Goal: Complete application form

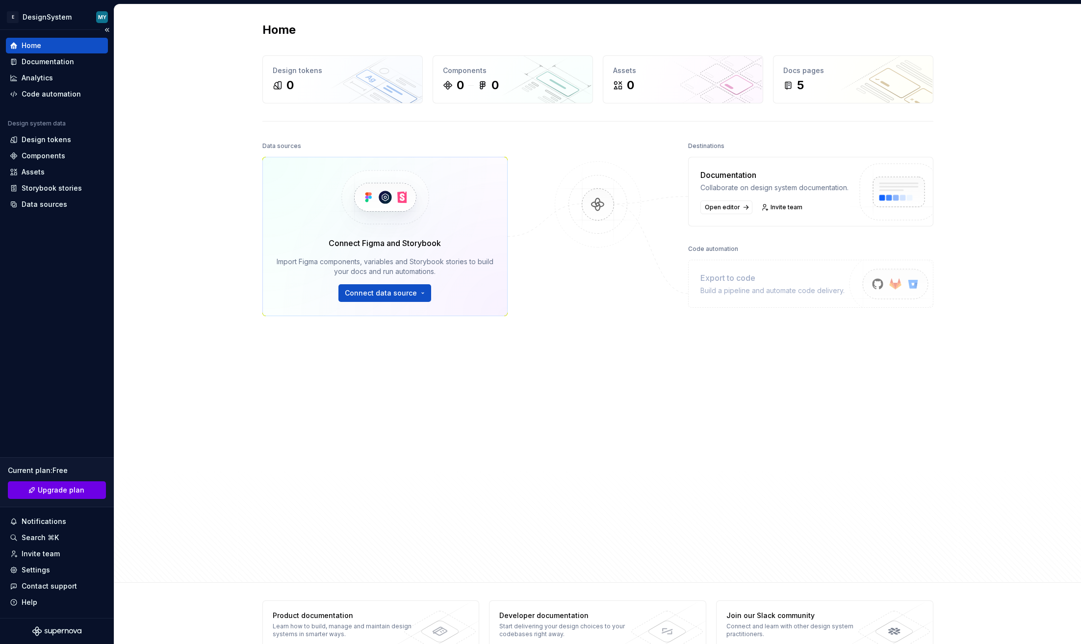
click at [65, 487] on span "Upgrade plan" at bounding box center [61, 491] width 47 height 10
click at [54, 491] on span "Upgrade plan" at bounding box center [61, 491] width 47 height 10
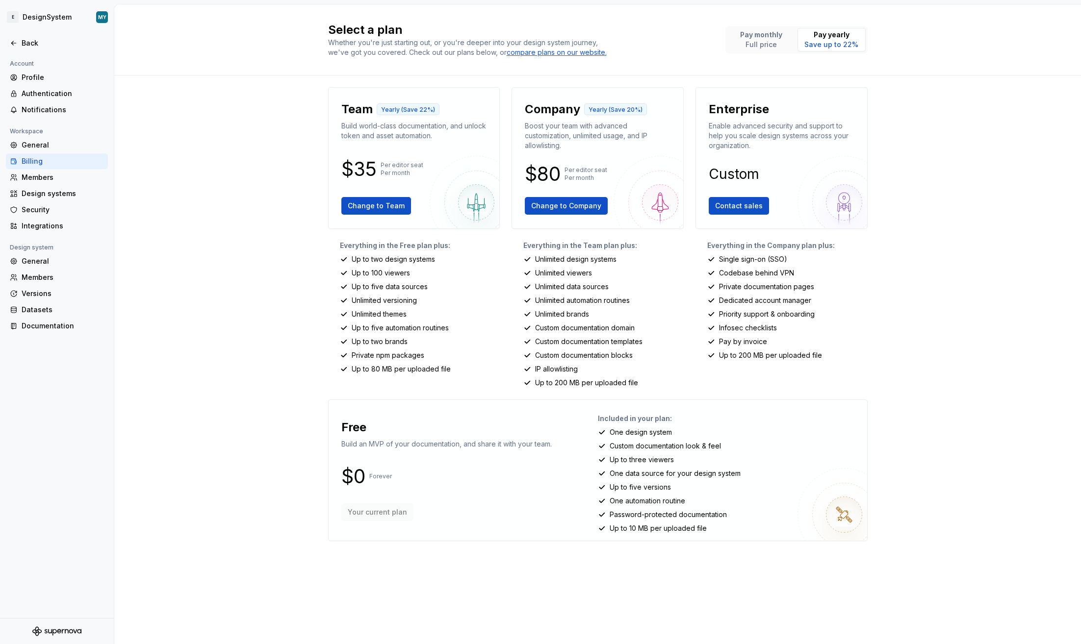
click at [359, 109] on p "Team" at bounding box center [356, 110] width 31 height 16
click at [182, 237] on div "Select a plan Whether you're just starting out, or you're deeper into your desi…" at bounding box center [597, 324] width 967 height 640
click at [361, 109] on p "Team" at bounding box center [356, 110] width 31 height 16
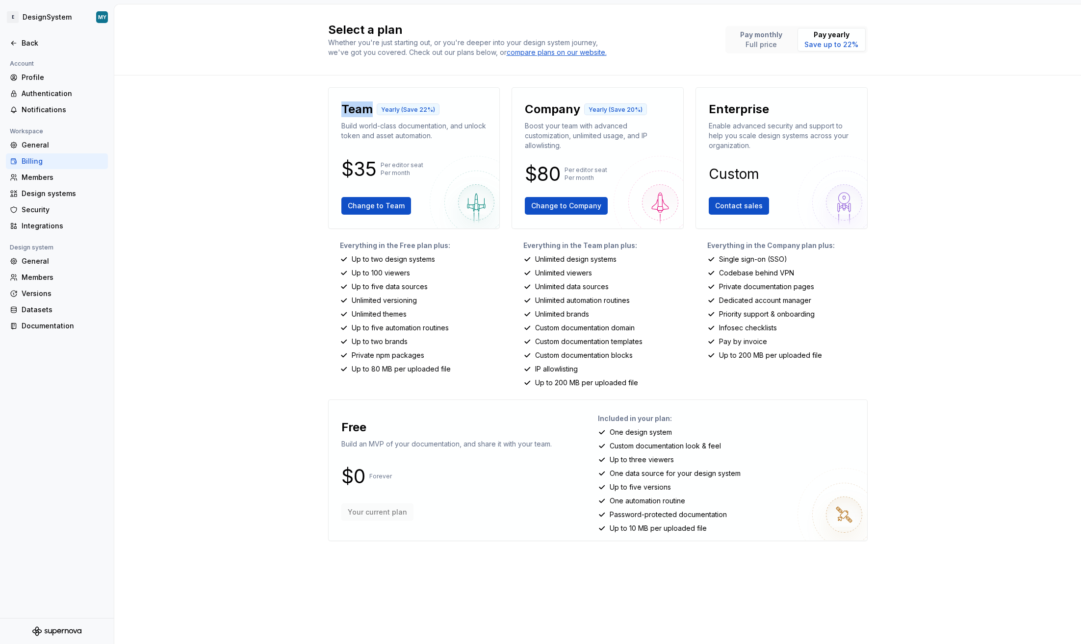
copy p "Team"
click at [275, 146] on div "Select a plan Whether you're just starting out, or you're deeper into your desi…" at bounding box center [597, 324] width 967 height 640
click at [72, 19] on html "E DesignSystem MY Back Account Profile Authentication Notifications Workspace G…" at bounding box center [540, 322] width 1081 height 644
click at [65, 73] on div "Sign out" at bounding box center [82, 70] width 121 height 10
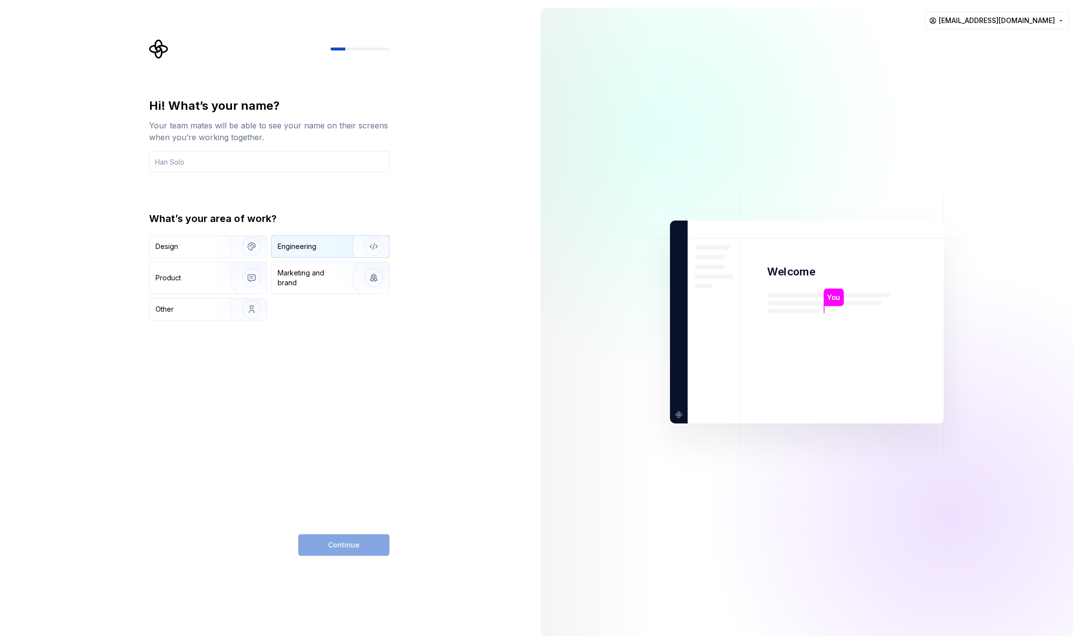
click at [330, 252] on div "Engineering" at bounding box center [330, 247] width 117 height 22
click at [181, 163] on input "text" at bounding box center [269, 162] width 240 height 22
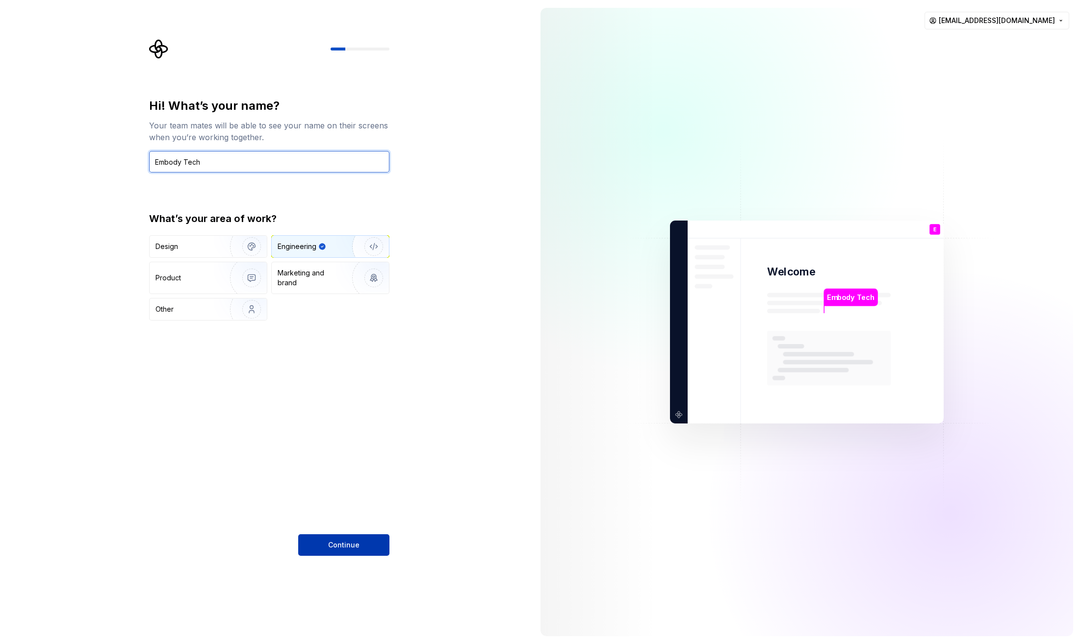
type input "Embody Tech"
click at [340, 542] on span "Continue" at bounding box center [343, 545] width 31 height 10
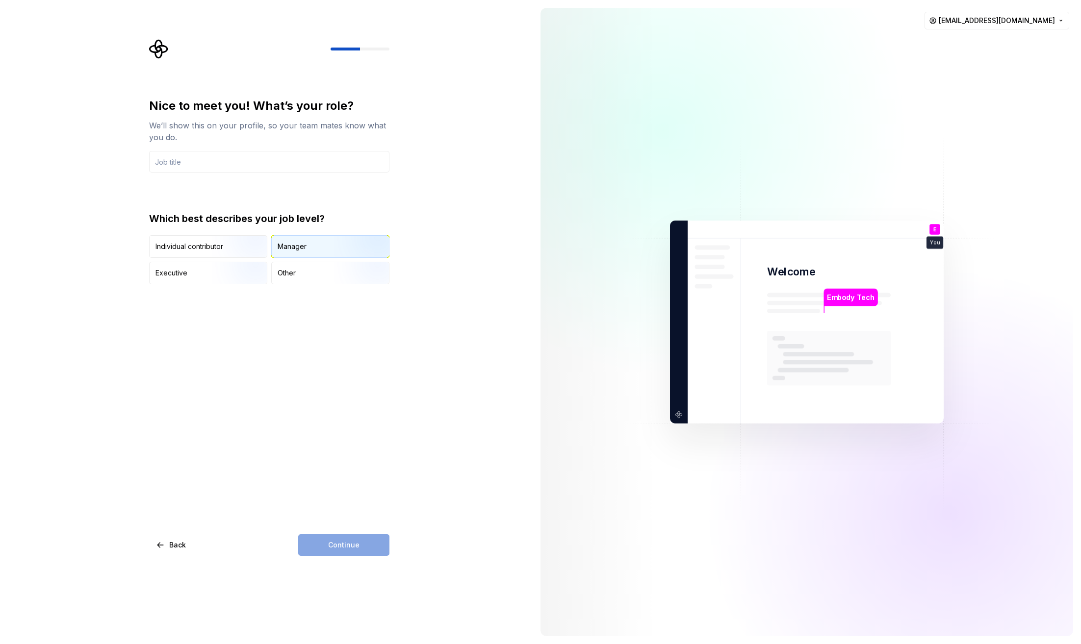
click at [318, 250] on div "Manager" at bounding box center [330, 247] width 117 height 22
click at [347, 535] on div "Continue" at bounding box center [343, 546] width 91 height 22
click at [201, 168] on input "text" at bounding box center [269, 162] width 240 height 22
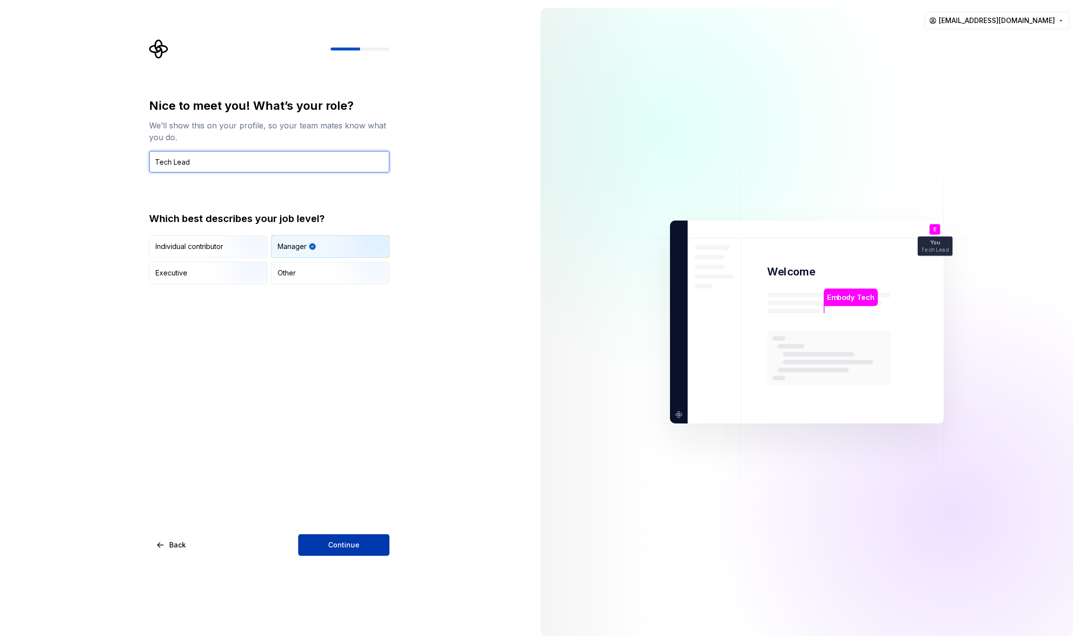
type input "Tech Lead"
click at [349, 540] on span "Continue" at bounding box center [343, 545] width 31 height 10
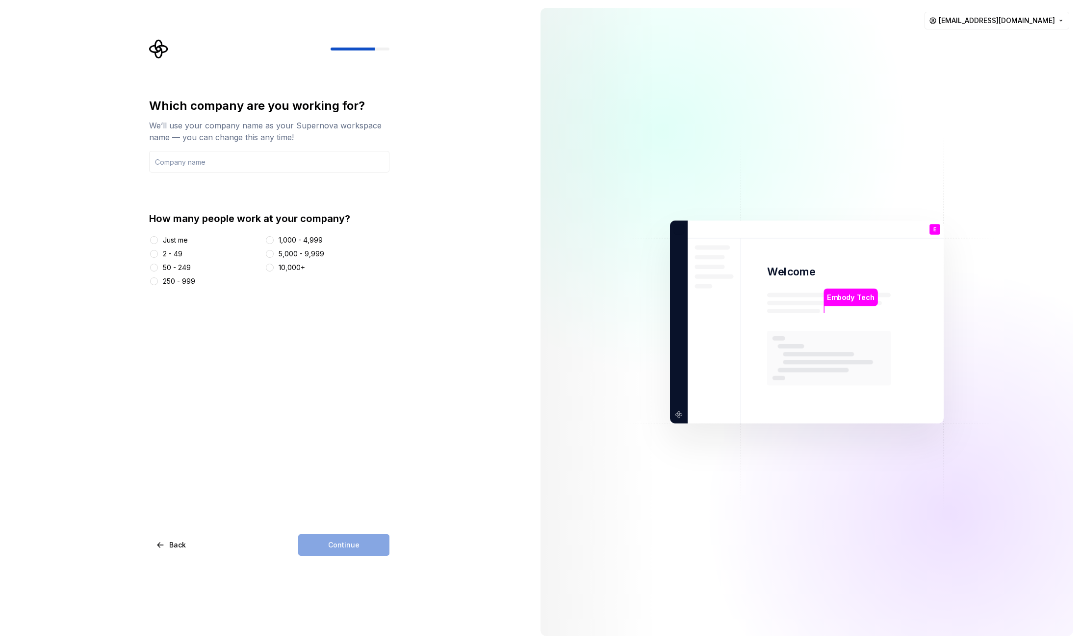
click at [172, 252] on div "2 - 49" at bounding box center [173, 254] width 20 height 10
click at [158, 252] on button "2 - 49" at bounding box center [154, 254] width 8 height 8
click at [402, 538] on div "Which company are you working for? We’ll use your company name as your Supernov…" at bounding box center [266, 322] width 533 height 644
click at [209, 165] on input "text" at bounding box center [269, 162] width 240 height 22
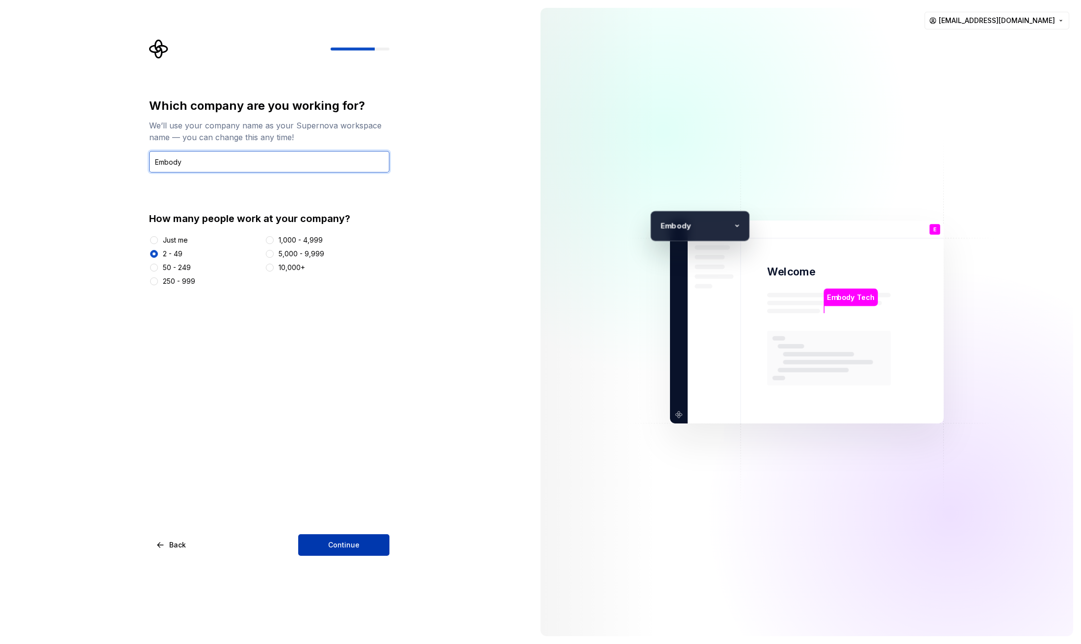
type input "Embody"
click at [334, 536] on button "Continue" at bounding box center [343, 546] width 91 height 22
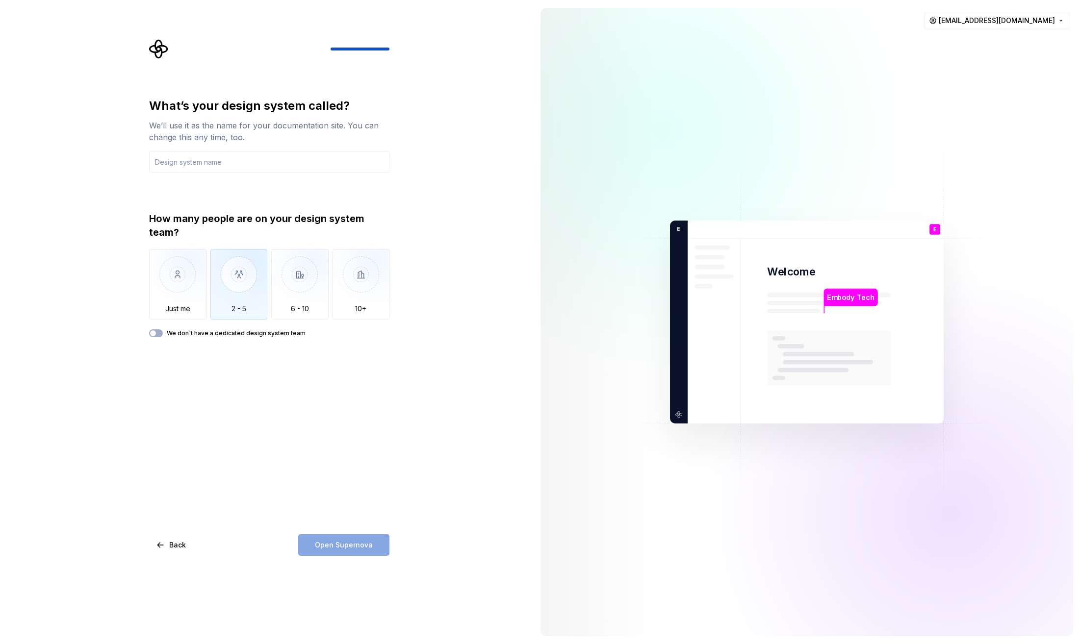
click at [231, 287] on img "button" at bounding box center [238, 282] width 57 height 66
click at [220, 168] on input "text" at bounding box center [269, 162] width 240 height 22
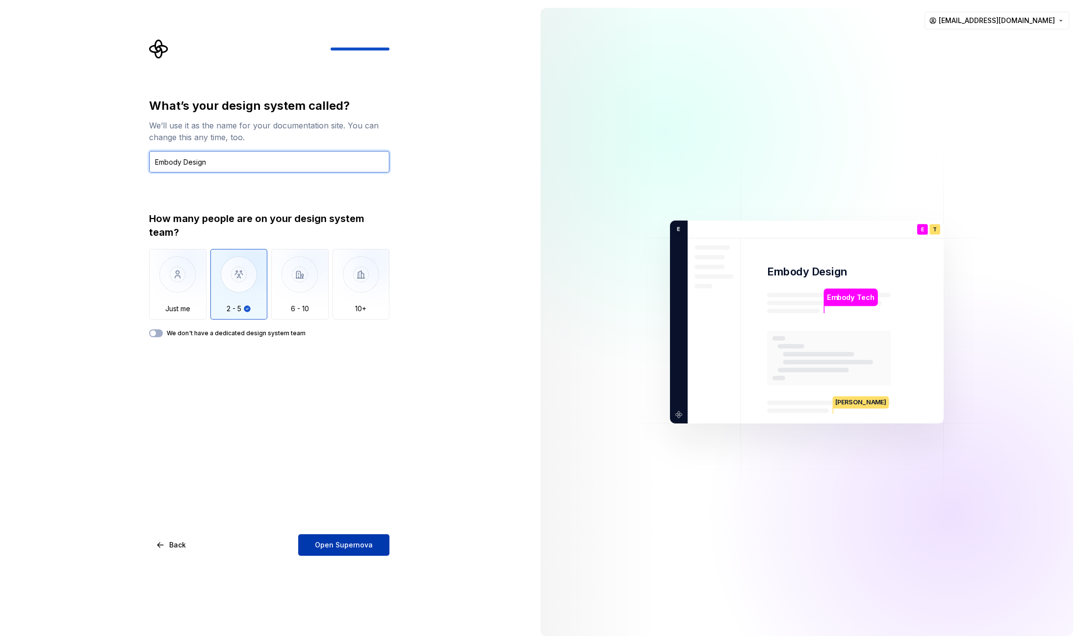
type input "Embody Design"
click at [377, 541] on button "Open Supernova" at bounding box center [343, 546] width 91 height 22
